Goal: Check status: Check status

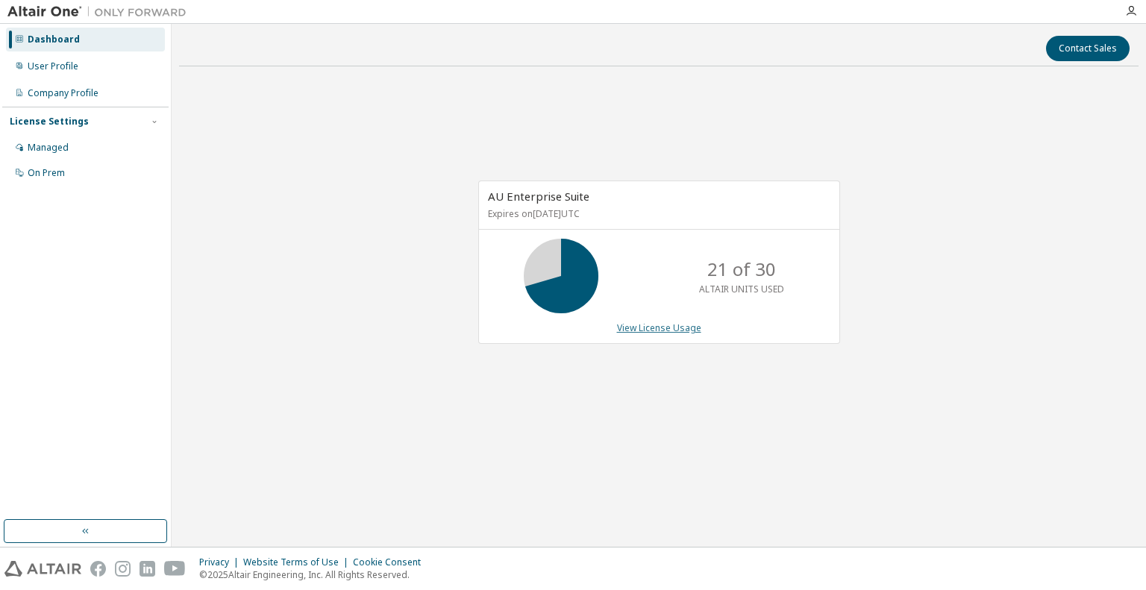
click at [678, 329] on link "View License Usage" at bounding box center [659, 328] width 84 height 13
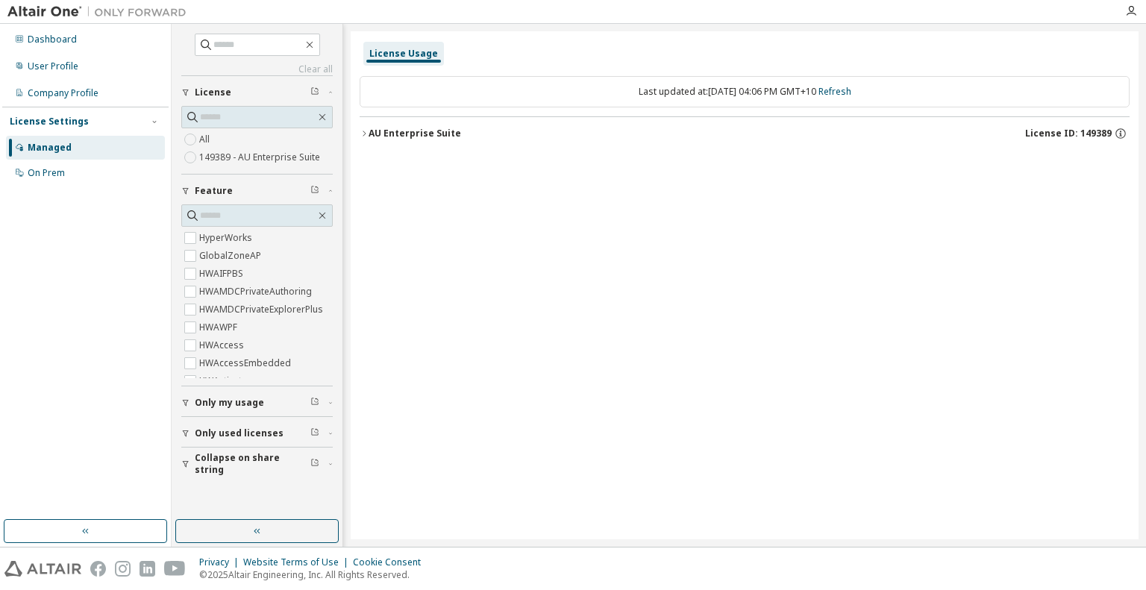
click at [366, 131] on icon "button" at bounding box center [364, 133] width 9 height 9
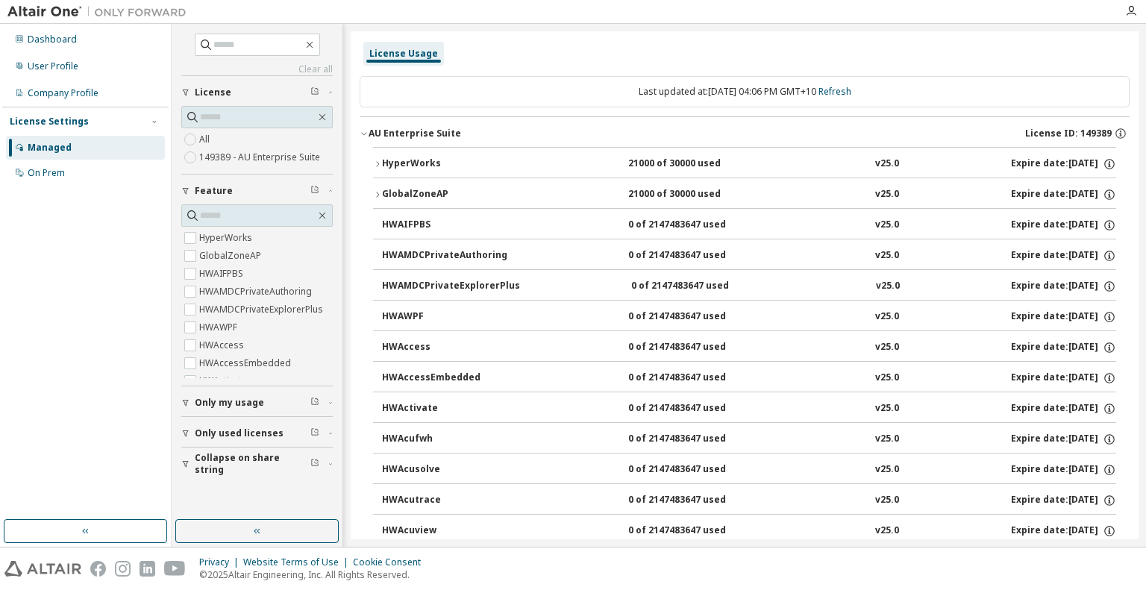
click at [411, 156] on button "HyperWorks 21000 of 30000 used v25.0 Expire date: 2025-09-17" at bounding box center [744, 164] width 743 height 33
